Goal: Task Accomplishment & Management: Complete application form

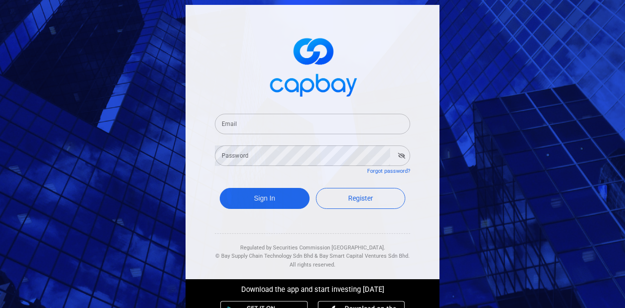
drag, startPoint x: 296, startPoint y: 123, endPoint x: 297, endPoint y: 134, distance: 10.8
click at [296, 123] on input "Email" at bounding box center [312, 124] width 195 height 20
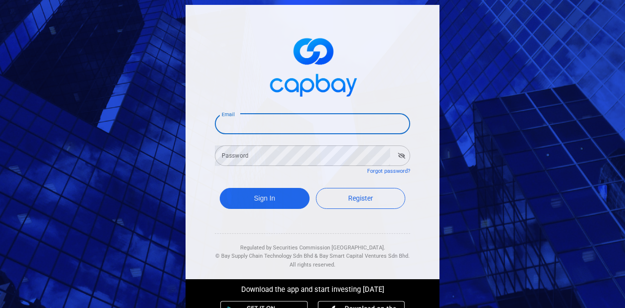
type input "[DATE][EMAIL_ADDRESS][PERSON_NAME][DOMAIN_NAME]"
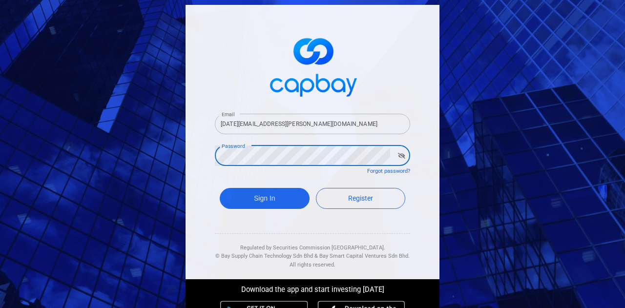
click at [220, 188] on button "Sign In" at bounding box center [265, 198] width 90 height 21
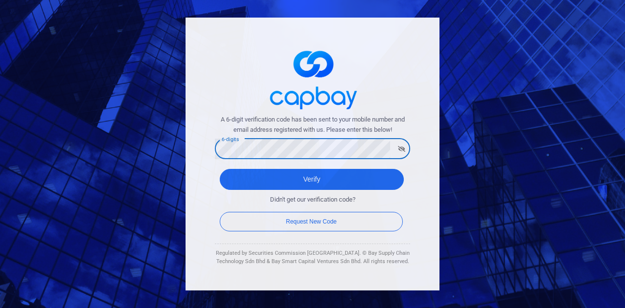
click at [220, 169] on button "Verify" at bounding box center [312, 179] width 184 height 21
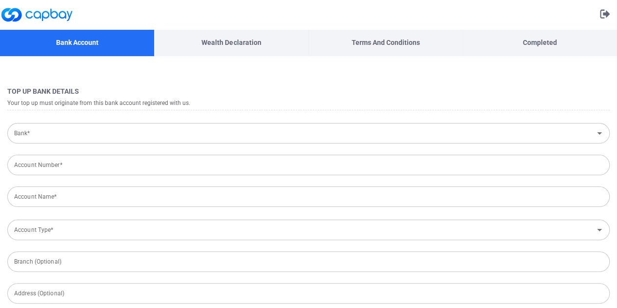
click at [549, 14] on div at bounding box center [308, 14] width 617 height 29
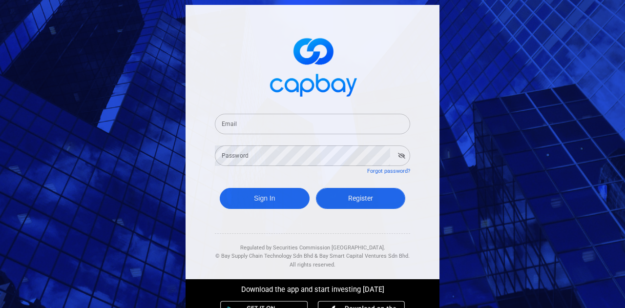
click at [343, 193] on link "Register" at bounding box center [361, 198] width 90 height 21
select select "MY"
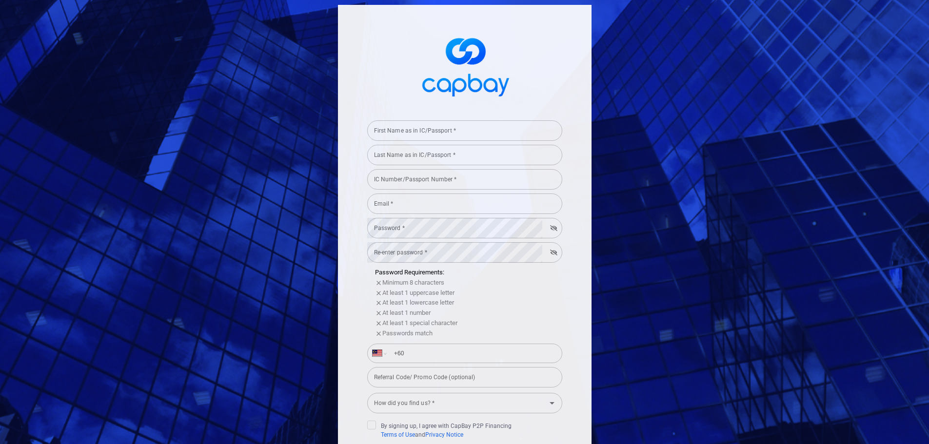
scroll to position [49, 0]
